Goal: Task Accomplishment & Management: Use online tool/utility

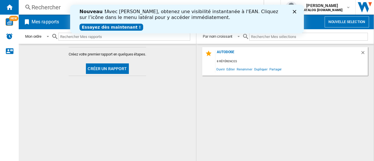
click at [296, 11] on icon "Fermer" at bounding box center [295, 12] width 4 height 4
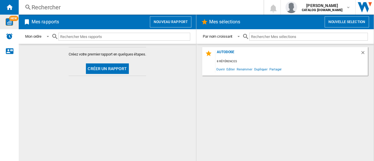
click at [9, 25] on img "WiseCard" at bounding box center [10, 22] width 8 height 8
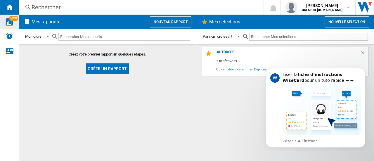
click at [119, 72] on button "Créer un rapport" at bounding box center [107, 68] width 43 height 11
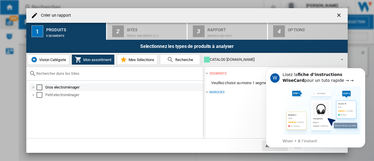
click at [34, 89] on div at bounding box center [34, 88] width 6 height 6
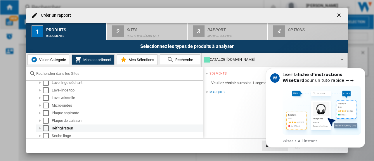
scroll to position [143, 0]
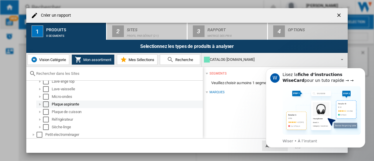
click at [41, 105] on div at bounding box center [40, 104] width 6 height 6
click at [47, 105] on div "Select" at bounding box center [46, 104] width 6 height 6
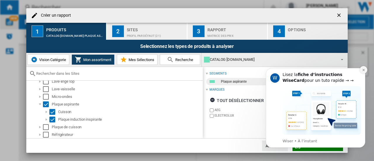
click at [364, 70] on icon "Dismiss notification" at bounding box center [363, 69] width 3 height 3
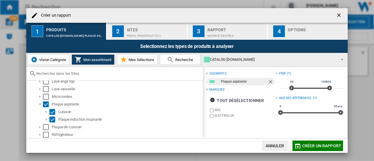
click at [149, 36] on div "Profil par défaut (21)" at bounding box center [156, 34] width 58 height 6
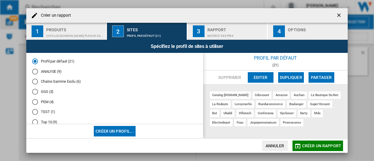
click at [37, 70] on div "ANALYSE (9)" at bounding box center [35, 72] width 6 height 6
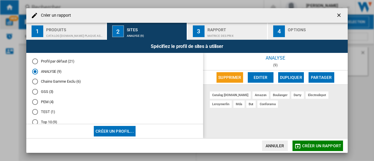
click at [239, 33] on div "Matrice des prix" at bounding box center [237, 34] width 58 height 6
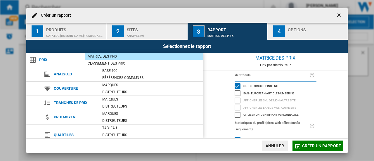
click at [88, 32] on div "CATALOG [DOMAIN_NAME]:Plaque aspirante" at bounding box center [75, 34] width 58 height 6
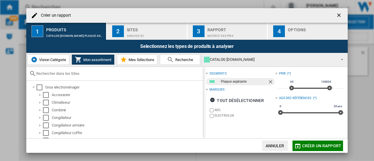
click at [237, 62] on div "CATALOG [DOMAIN_NAME]" at bounding box center [270, 60] width 132 height 8
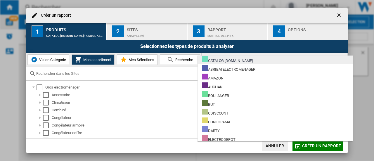
click at [228, 60] on div "CATALOG [DOMAIN_NAME]" at bounding box center [227, 59] width 51 height 7
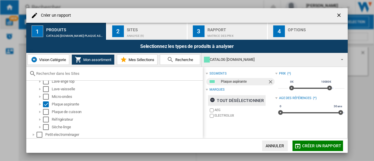
click at [229, 102] on div "tout désélectionner" at bounding box center [237, 100] width 54 height 11
click at [229, 102] on div "tout sélectionner" at bounding box center [234, 100] width 49 height 11
click at [51, 61] on span "Vision Catégorie" at bounding box center [52, 60] width 28 height 4
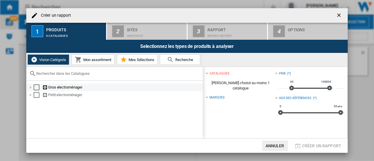
click at [31, 89] on div at bounding box center [31, 88] width 6 height 6
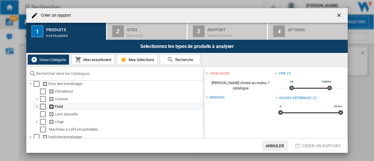
scroll to position [7, 0]
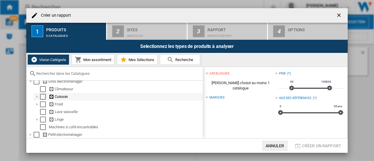
click at [36, 94] on div at bounding box center [37, 97] width 6 height 6
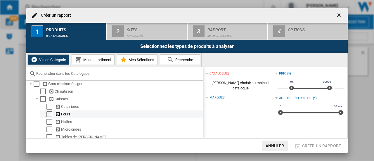
scroll to position [0, 0]
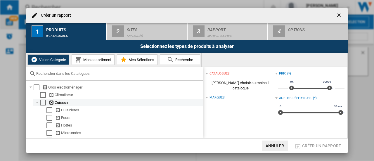
click at [38, 104] on div at bounding box center [37, 103] width 6 height 6
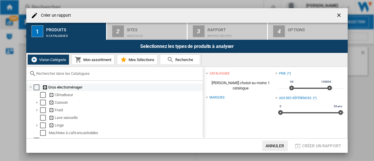
click at [31, 87] on div at bounding box center [31, 88] width 6 height 6
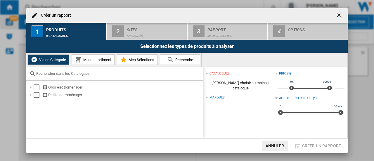
click at [106, 61] on span "Mon assortiment" at bounding box center [97, 60] width 30 height 4
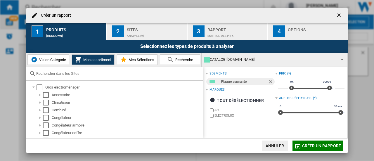
click at [228, 61] on div "CATALOG [DOMAIN_NAME]" at bounding box center [270, 60] width 132 height 8
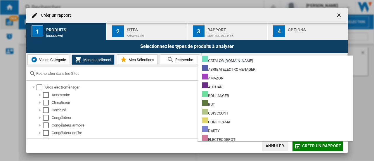
click at [109, 60] on md-backdrop at bounding box center [187, 80] width 374 height 161
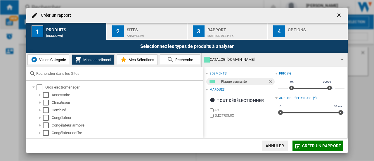
click at [55, 58] on span "Vision Catégorie" at bounding box center [52, 60] width 28 height 4
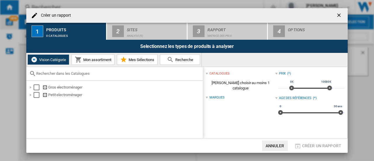
click at [100, 59] on span "Mon assortiment" at bounding box center [97, 60] width 30 height 4
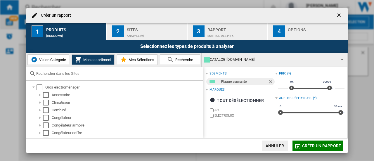
click at [291, 59] on div "CATALOG [DOMAIN_NAME]" at bounding box center [270, 60] width 132 height 8
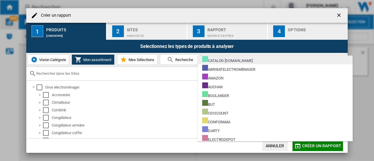
click at [251, 58] on div "CATALOG [DOMAIN_NAME]" at bounding box center [227, 59] width 51 height 7
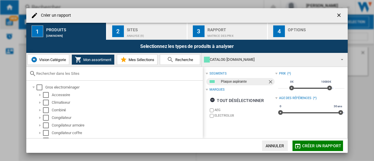
click at [162, 30] on div "Sites" at bounding box center [156, 28] width 58 height 6
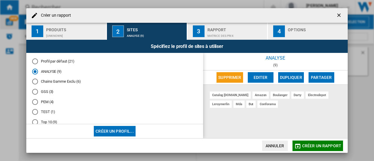
click at [214, 30] on div "Rapport" at bounding box center [237, 28] width 58 height 6
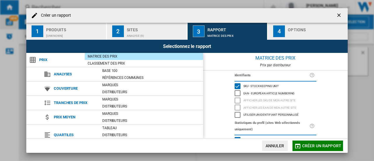
click at [277, 39] on button "4 Options" at bounding box center [308, 31] width 80 height 17
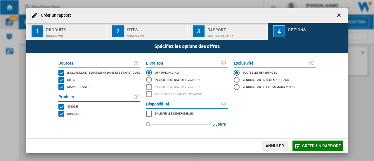
click at [61, 87] on div "MARKETPLACES" at bounding box center [61, 87] width 6 height 6
click at [62, 115] on div "BUNDLES" at bounding box center [61, 114] width 6 height 6
click at [74, 32] on div "[UNKNOWN]" at bounding box center [75, 34] width 58 height 6
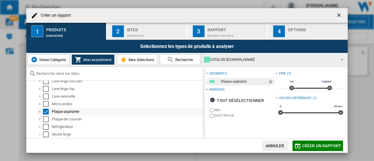
scroll to position [143, 0]
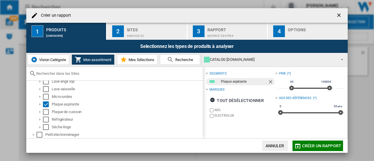
click at [53, 62] on button "Vision Catégorie" at bounding box center [48, 59] width 42 height 11
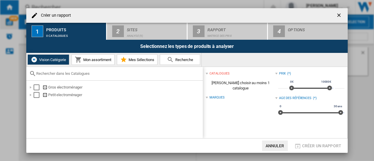
click at [217, 95] on div "Marques" at bounding box center [217, 97] width 15 height 5
click at [216, 72] on div "catalogues" at bounding box center [220, 73] width 20 height 5
click at [216, 73] on div "catalogues" at bounding box center [220, 73] width 20 height 5
click at [220, 49] on div "Selectionnez les types de produits à analyser" at bounding box center [187, 46] width 322 height 13
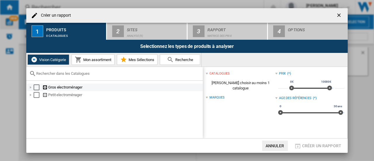
click at [30, 88] on div at bounding box center [31, 88] width 6 height 6
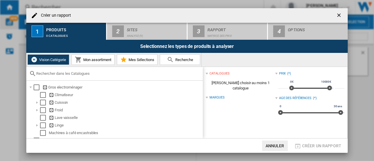
scroll to position [7, 0]
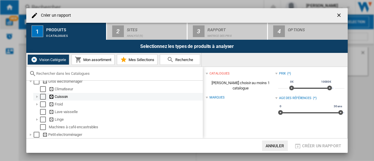
click at [39, 95] on div at bounding box center [37, 97] width 6 height 6
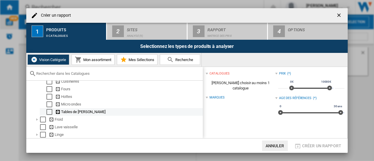
scroll to position [36, 0]
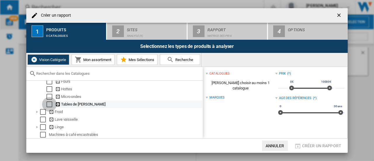
click at [50, 104] on div "Select" at bounding box center [50, 104] width 6 height 6
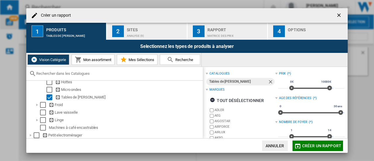
scroll to position [46, 0]
click at [58, 95] on ng-md-icon at bounding box center [58, 97] width 6 height 6
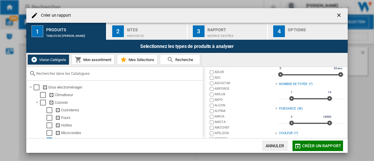
scroll to position [0, 0]
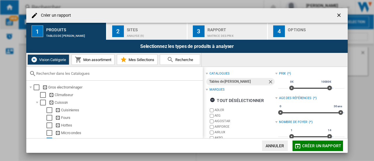
drag, startPoint x: 160, startPoint y: 33, endPoint x: 165, endPoint y: 34, distance: 4.4
click at [160, 34] on div "ANALYSE (9)" at bounding box center [156, 34] width 58 height 6
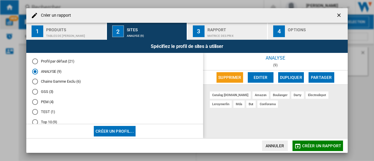
click at [243, 35] on div "Matrice des prix" at bounding box center [237, 34] width 58 height 6
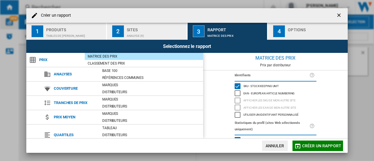
click at [291, 29] on div "Options" at bounding box center [317, 28] width 58 height 6
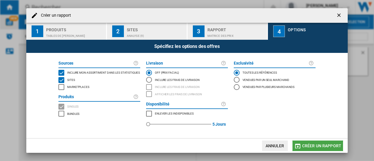
click at [315, 146] on span "Créer un rapport" at bounding box center [321, 146] width 39 height 5
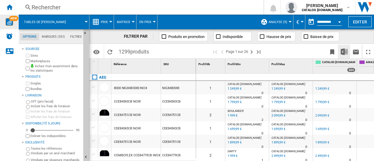
click at [347, 52] on img "Télécharger au format Excel" at bounding box center [344, 51] width 7 height 7
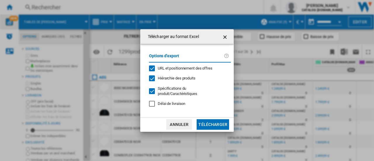
click at [215, 126] on button "Télécharger" at bounding box center [213, 124] width 32 height 11
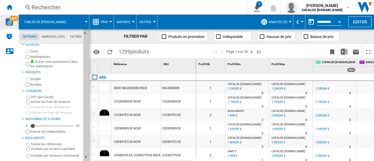
scroll to position [6, 0]
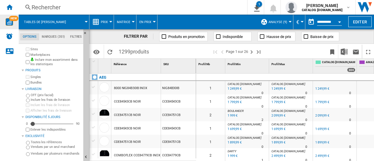
click at [46, 152] on label "Vendues par plusieurs marchands" at bounding box center [56, 154] width 50 height 4
click at [38, 143] on label "Toutes les références" at bounding box center [56, 142] width 50 height 4
click at [38, 147] on label "Vendues par un seul marchand" at bounding box center [56, 147] width 50 height 4
click at [37, 144] on label "Toutes les références" at bounding box center [56, 142] width 50 height 4
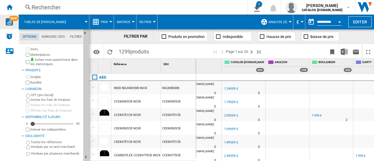
scroll to position [0, 117]
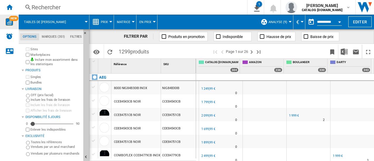
click at [111, 22] on div at bounding box center [110, 21] width 3 height 1
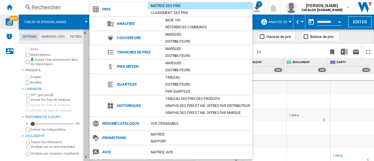
click at [111, 22] on ng-md-icon at bounding box center [110, 23] width 7 height 7
click at [257, 26] on md-backdrop at bounding box center [187, 80] width 374 height 161
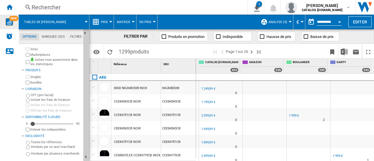
click at [109, 22] on button "Prix" at bounding box center [106, 22] width 10 height 15
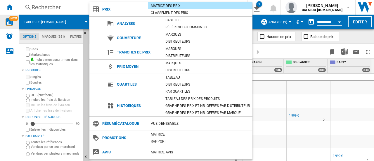
click at [79, 8] on md-backdrop at bounding box center [187, 80] width 374 height 161
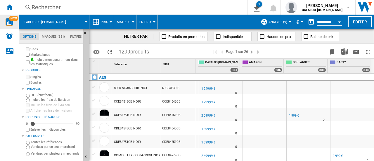
click at [130, 20] on button "Matrice" at bounding box center [125, 22] width 16 height 15
click at [154, 22] on md-backdrop at bounding box center [187, 80] width 374 height 161
click at [154, 22] on div at bounding box center [154, 21] width 3 height 1
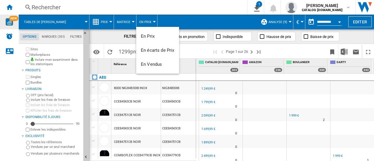
click at [154, 22] on md-backdrop at bounding box center [187, 80] width 374 height 161
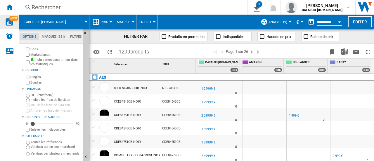
click at [288, 22] on button "ANALYSE (9)" at bounding box center [280, 22] width 22 height 15
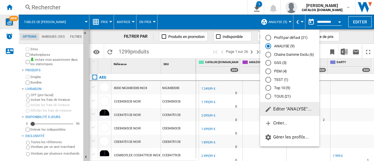
drag, startPoint x: 289, startPoint y: 21, endPoint x: 296, endPoint y: 22, distance: 6.7
click at [289, 21] on md-backdrop at bounding box center [187, 80] width 374 height 161
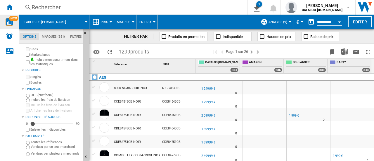
click at [74, 37] on md-tab-item "Filtres" at bounding box center [76, 36] width 17 height 7
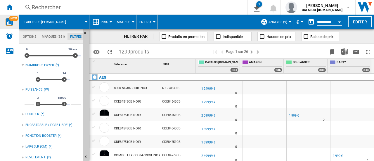
scroll to position [0, 0]
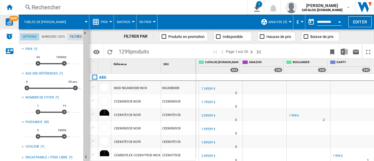
click at [30, 35] on md-tab-item "Options" at bounding box center [29, 36] width 19 height 7
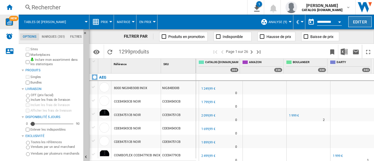
click at [367, 23] on button "Editer" at bounding box center [360, 21] width 23 height 11
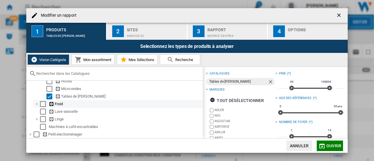
scroll to position [46, 0]
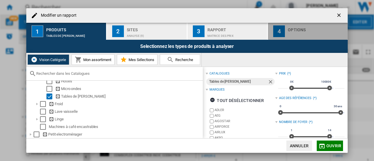
click at [299, 30] on div "Options" at bounding box center [317, 28] width 58 height 6
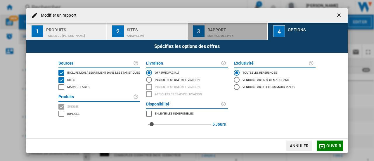
click at [228, 32] on div "Matrice des prix" at bounding box center [237, 34] width 58 height 6
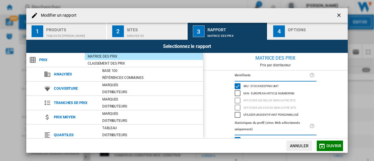
click at [236, 91] on div "EAN - European Article Numbering" at bounding box center [238, 93] width 6 height 6
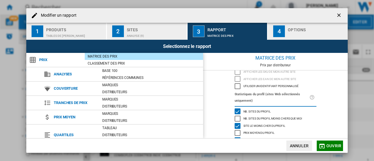
scroll to position [58, 0]
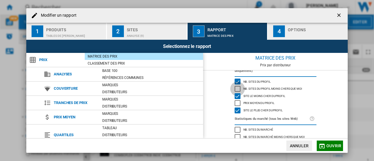
click at [239, 89] on div "Nb. sites du profil moins chers que moi" at bounding box center [238, 89] width 6 height 6
click at [237, 93] on div "Site le moins cher du profil" at bounding box center [238, 96] width 6 height 6
click at [237, 89] on div "Nb. sites du profil moins chers que moi" at bounding box center [238, 89] width 6 height 6
click at [235, 95] on div "Site le moins cher du profil" at bounding box center [238, 96] width 6 height 6
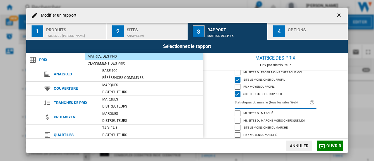
scroll to position [87, 0]
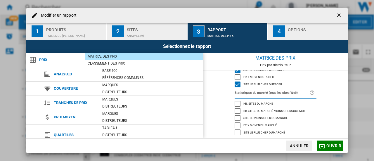
click at [237, 103] on div "Nb. sites du marché" at bounding box center [238, 104] width 6 height 6
click at [339, 148] on span "Ouvrir" at bounding box center [334, 146] width 15 height 5
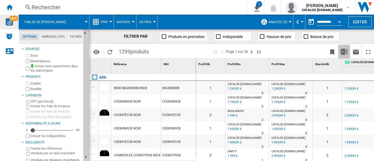
click at [342, 52] on img "Télécharger au format Excel" at bounding box center [344, 51] width 7 height 7
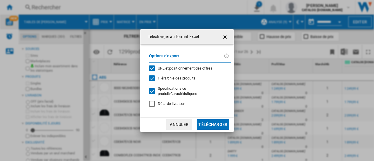
click at [208, 127] on button "Télécharger" at bounding box center [213, 124] width 32 height 11
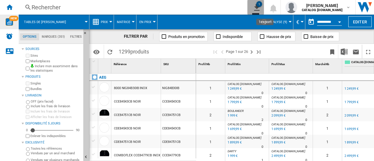
click at [260, 8] on button "1" at bounding box center [256, 7] width 16 height 15
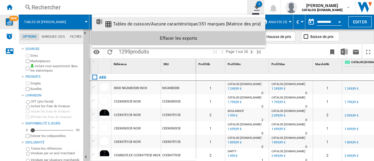
click at [260, 8] on md-backdrop at bounding box center [187, 80] width 374 height 161
